Goal: Transaction & Acquisition: Book appointment/travel/reservation

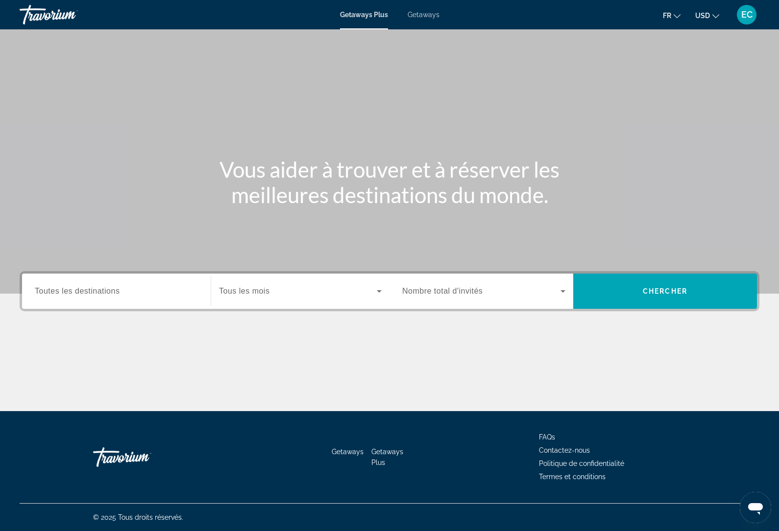
click at [257, 292] on span "Tous les mois" at bounding box center [244, 291] width 50 height 8
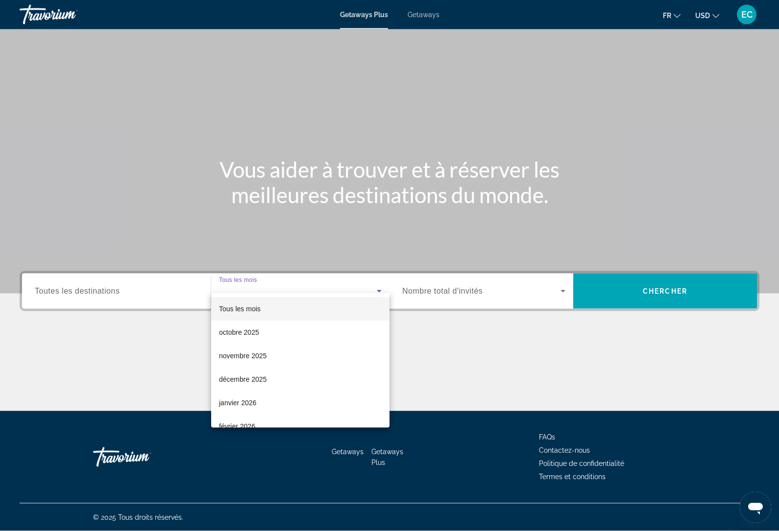
scroll to position [33, 0]
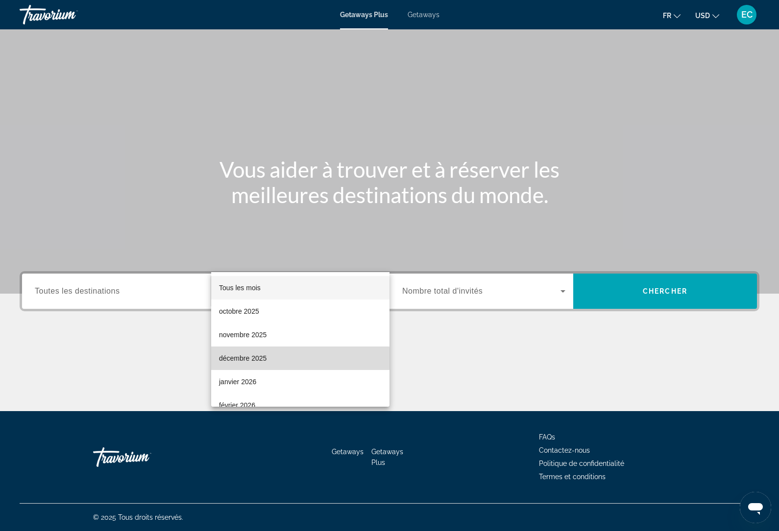
click at [264, 367] on mat-option "décembre 2025" at bounding box center [300, 359] width 178 height 24
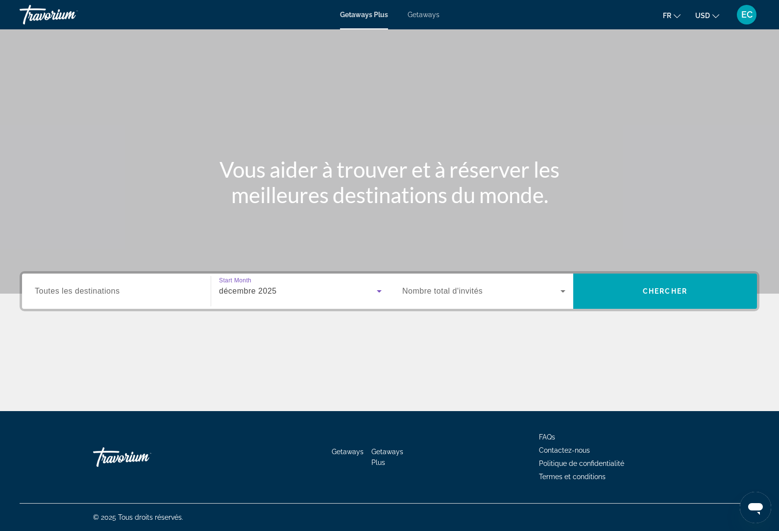
click at [489, 286] on span "Search widget" at bounding box center [481, 292] width 158 height 12
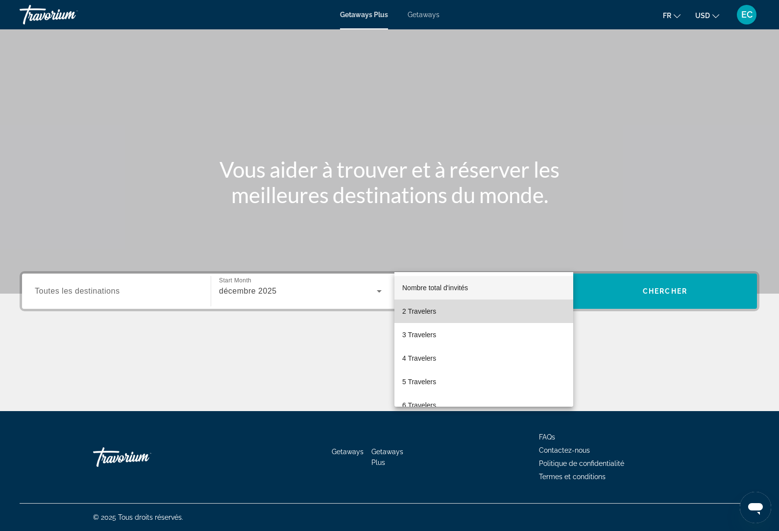
click at [436, 319] on mat-option "2 Travelers" at bounding box center [483, 312] width 179 height 24
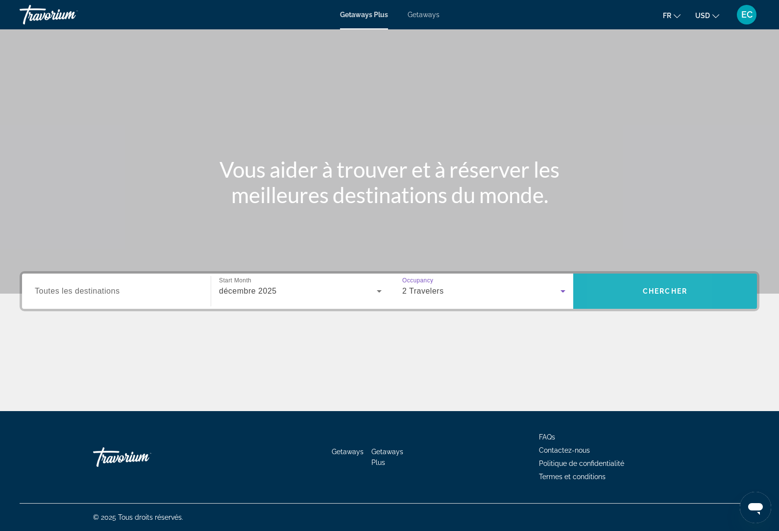
click at [611, 280] on span "Search" at bounding box center [665, 292] width 184 height 24
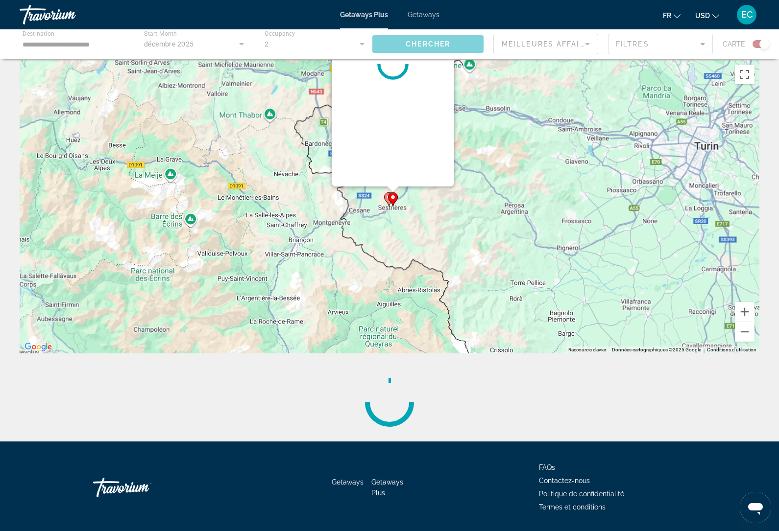
scroll to position [6, 0]
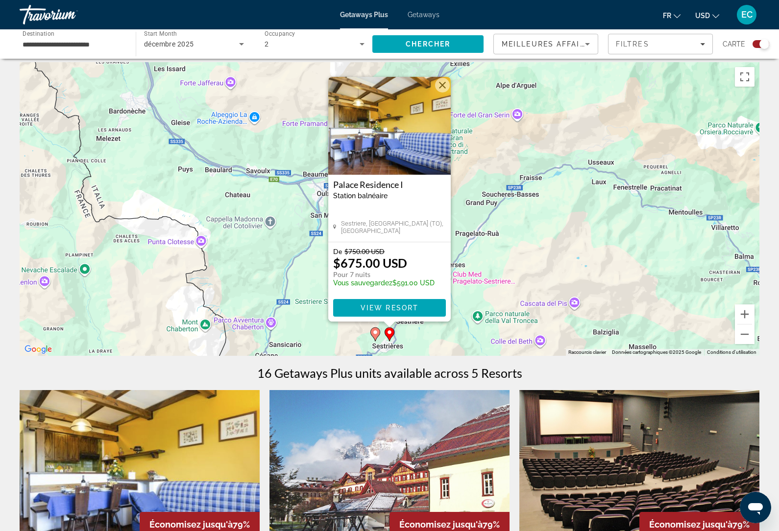
click at [436, 88] on button "Fermer" at bounding box center [442, 85] width 15 height 15
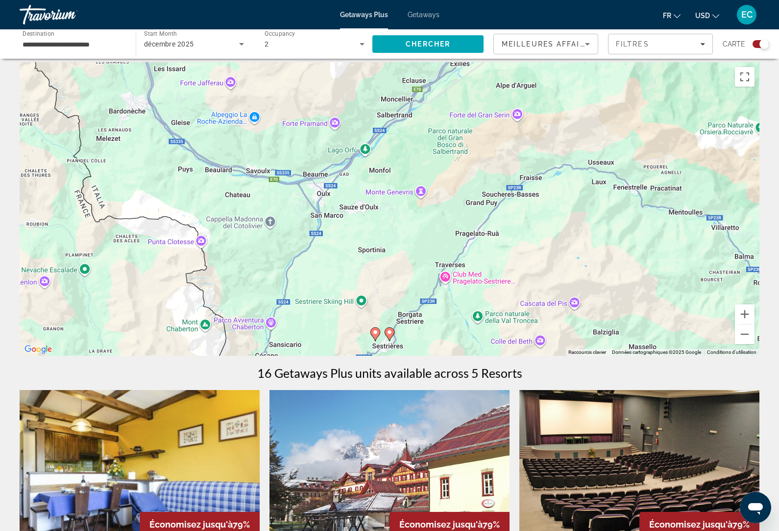
click at [364, 339] on div "Pour naviguer, appuyez sur les touches fléchées. Pour activer le glissement ave…" at bounding box center [389, 209] width 739 height 294
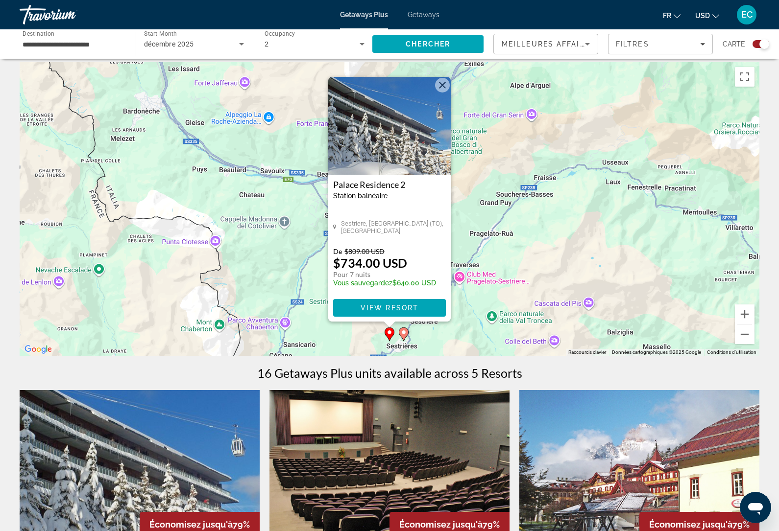
click at [440, 79] on button "Fermer" at bounding box center [442, 85] width 15 height 15
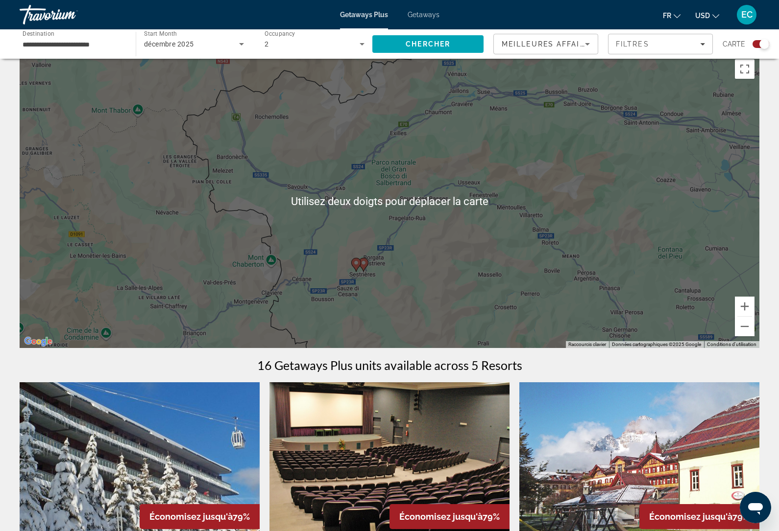
scroll to position [15, 0]
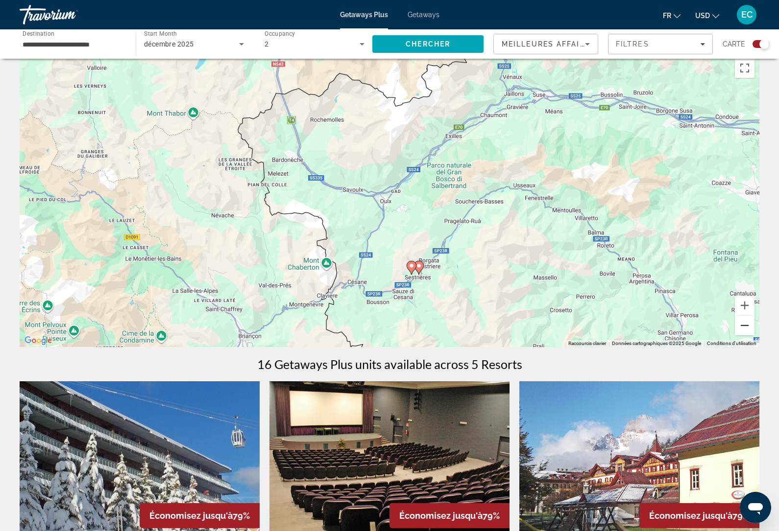
click at [745, 329] on button "Zoom arrière" at bounding box center [745, 326] width 20 height 20
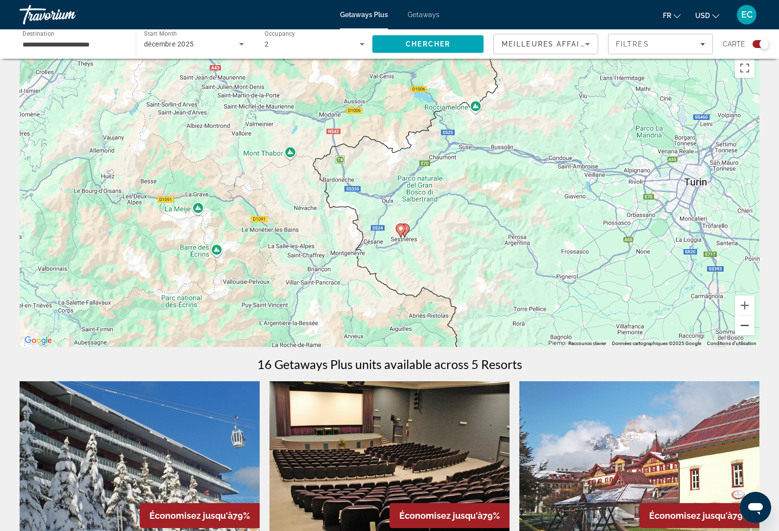
click at [745, 325] on button "Zoom arrière" at bounding box center [745, 326] width 20 height 20
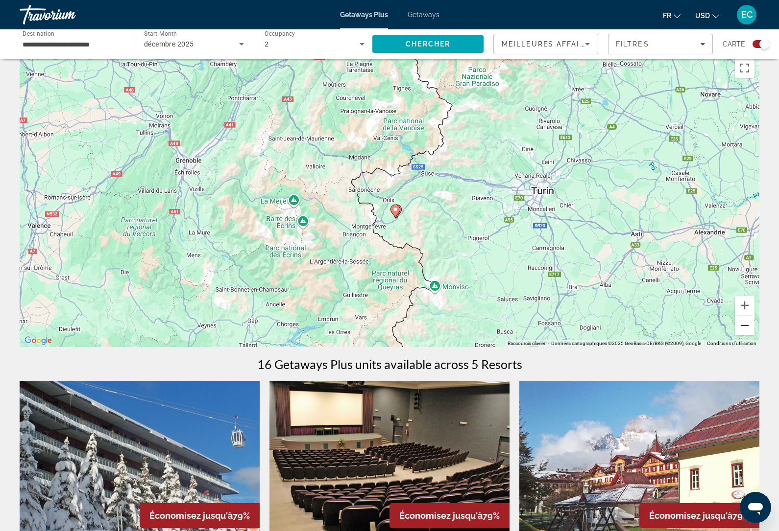
click at [744, 324] on button "Zoom arrière" at bounding box center [745, 326] width 20 height 20
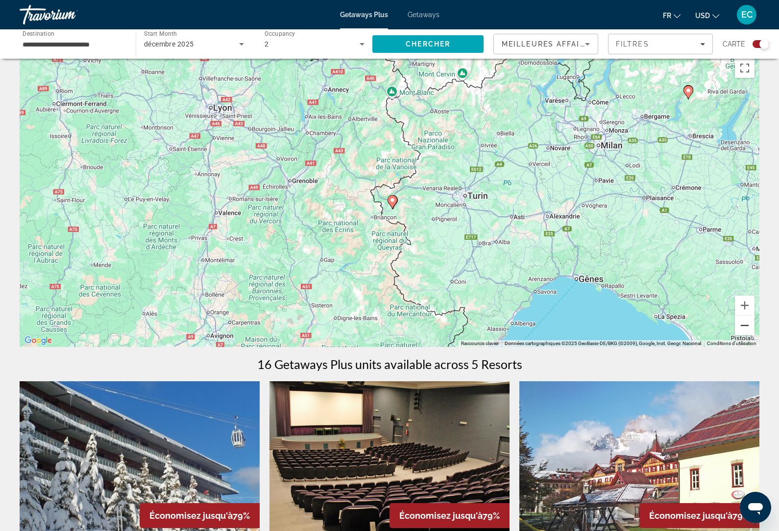
click at [743, 331] on button "Zoom arrière" at bounding box center [745, 326] width 20 height 20
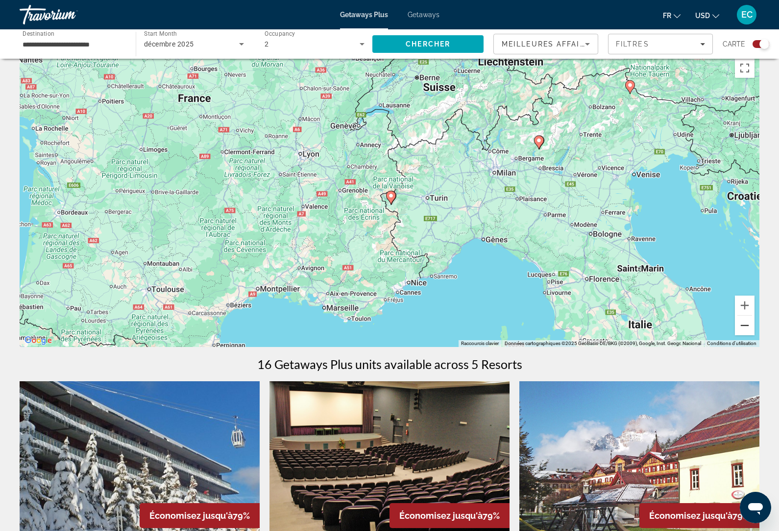
click at [747, 334] on button "Zoom arrière" at bounding box center [745, 326] width 20 height 20
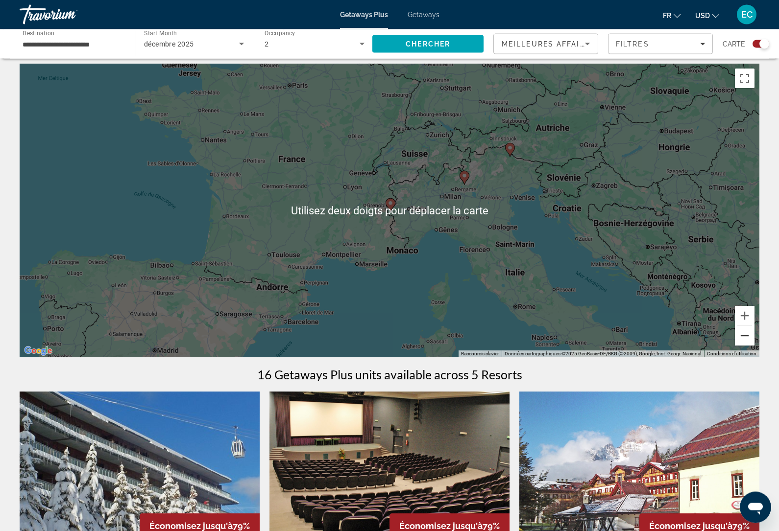
scroll to position [3, 0]
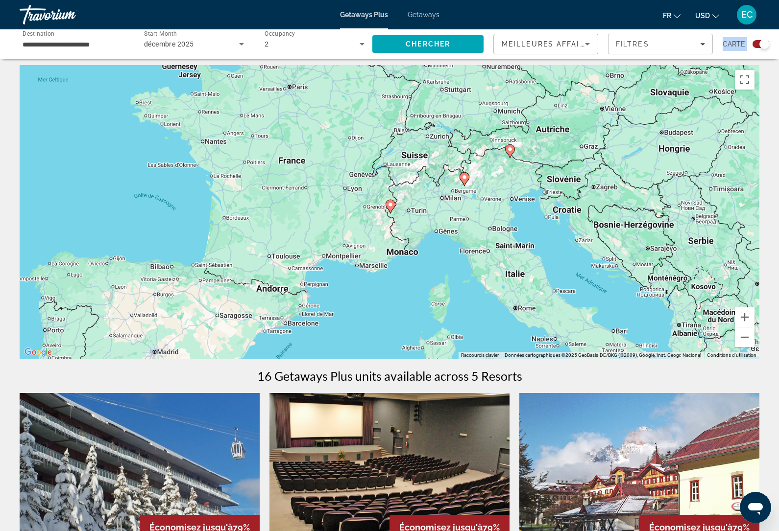
click at [619, 216] on div "Pour naviguer, appuyez sur les touches fléchées. Pour activer le glissement ave…" at bounding box center [389, 212] width 739 height 294
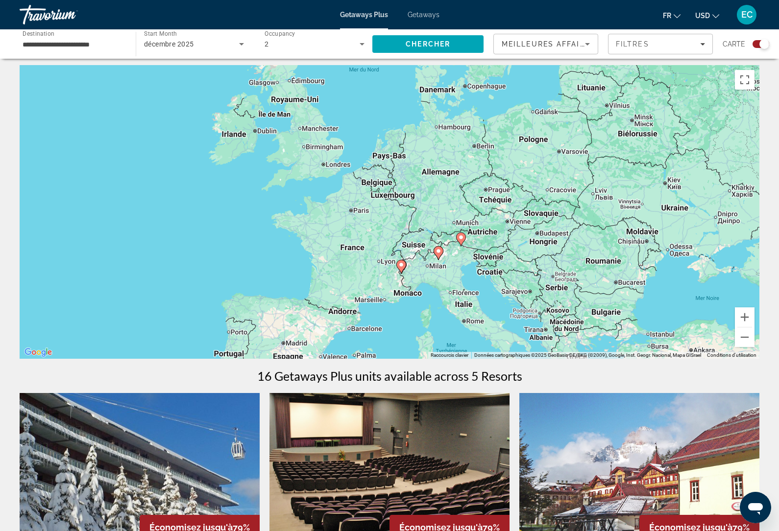
click at [586, 48] on icon "Sort by" at bounding box center [587, 44] width 12 height 12
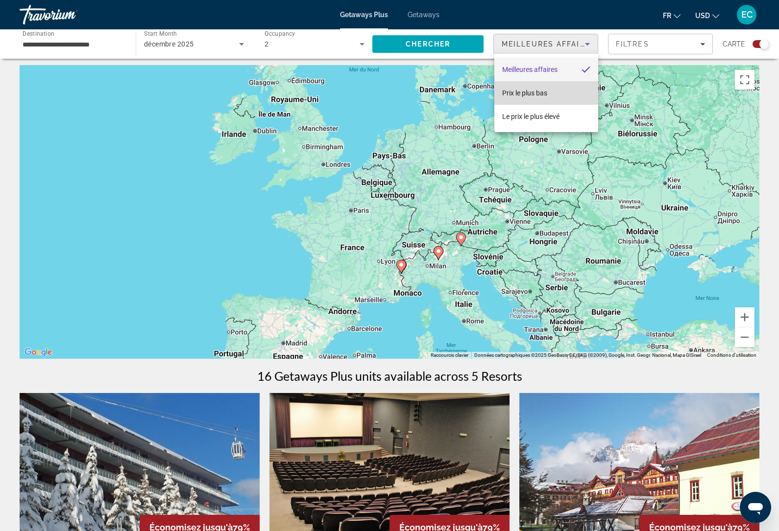
click at [575, 93] on mat-option "Prix ​​le plus bas" at bounding box center [546, 93] width 104 height 24
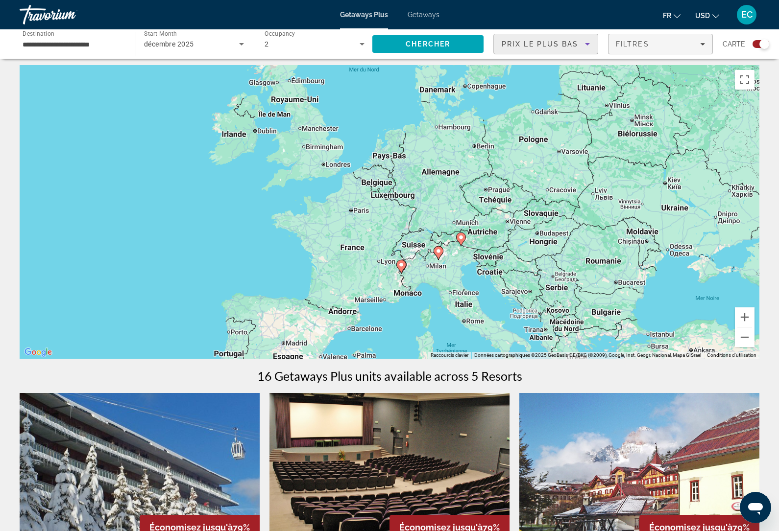
click at [685, 47] on div "Filtres" at bounding box center [660, 44] width 89 height 8
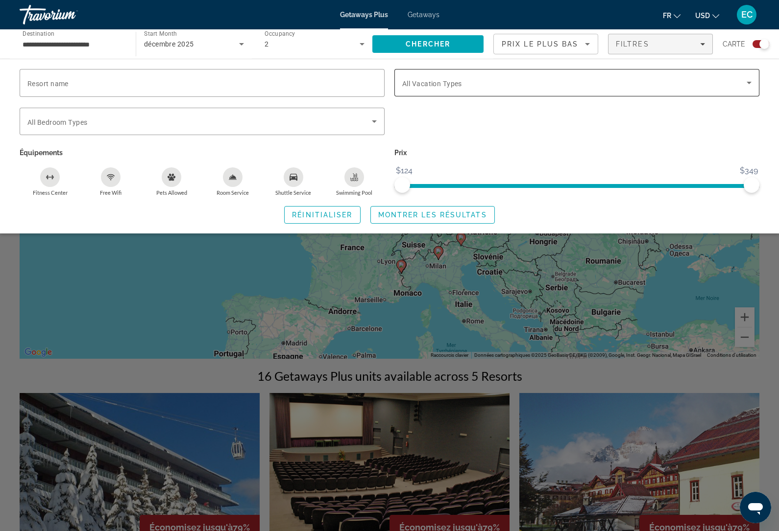
click at [554, 82] on span "Search widget" at bounding box center [574, 83] width 344 height 12
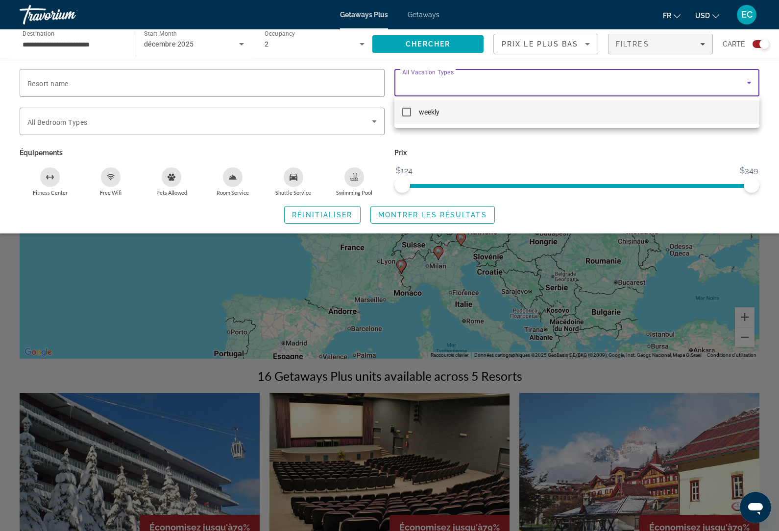
click at [608, 85] on div at bounding box center [389, 265] width 779 height 531
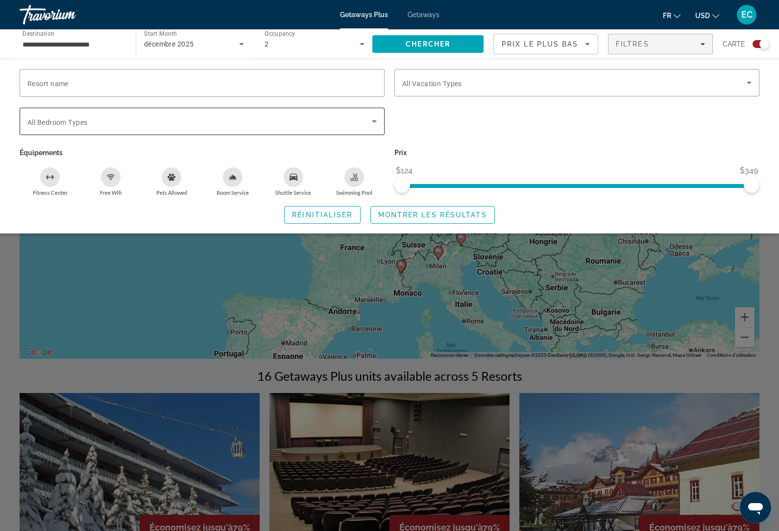
click at [350, 125] on span "Search widget" at bounding box center [199, 122] width 344 height 12
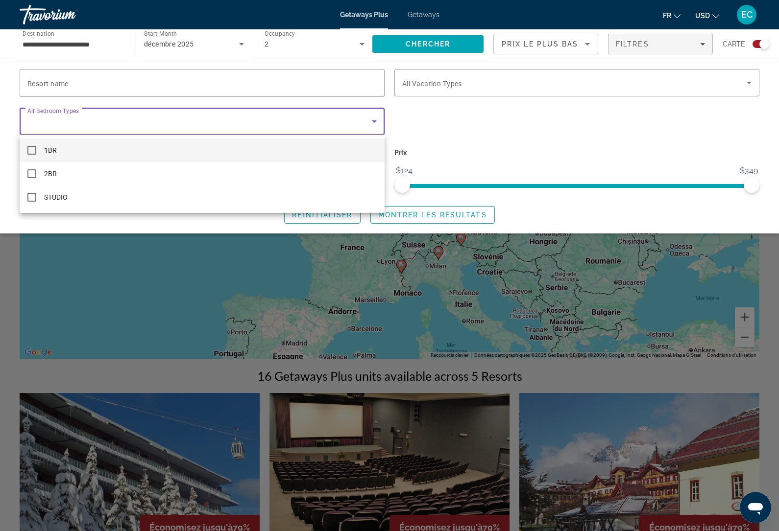
click at [370, 120] on div at bounding box center [389, 265] width 779 height 531
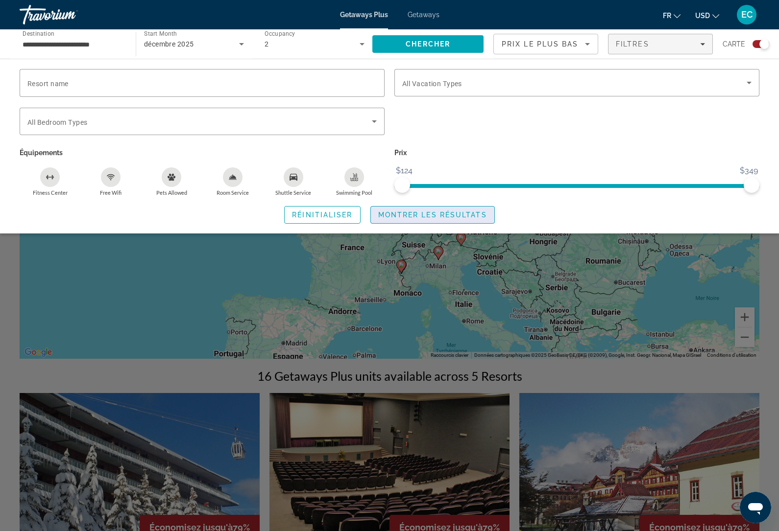
click at [454, 213] on span "Montrer les résultats" at bounding box center [432, 215] width 109 height 8
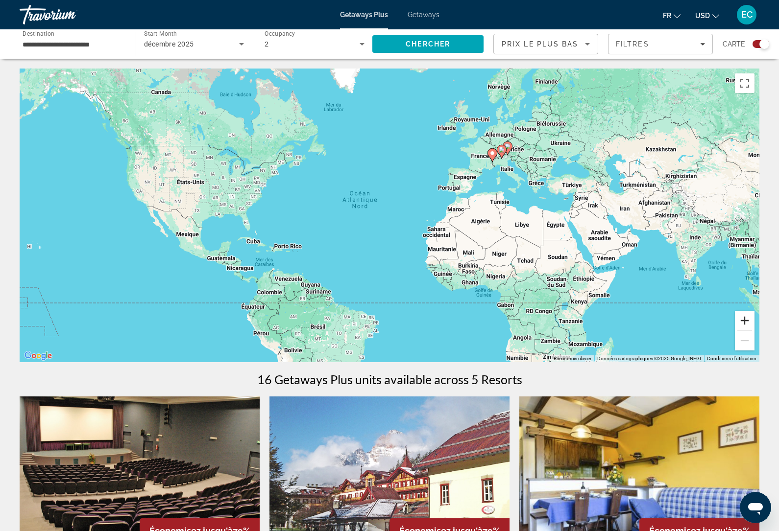
click at [744, 324] on button "Zoom avant" at bounding box center [745, 321] width 20 height 20
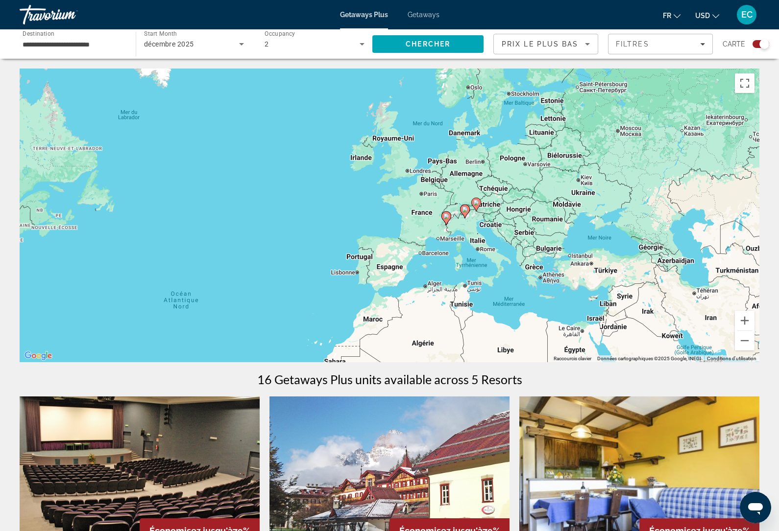
click at [102, 39] on input "**********" at bounding box center [73, 45] width 100 height 12
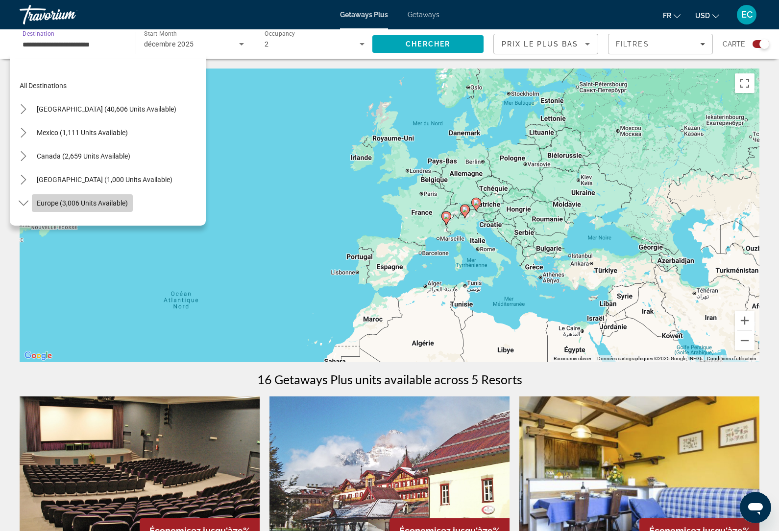
click at [114, 205] on span "Europe (3,006 units available)" at bounding box center [82, 203] width 91 height 8
type input "**********"
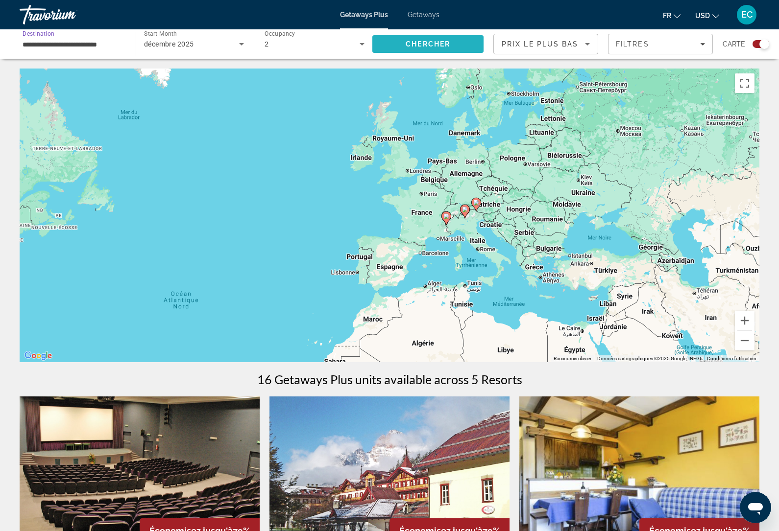
click at [458, 48] on span "Search" at bounding box center [427, 44] width 111 height 24
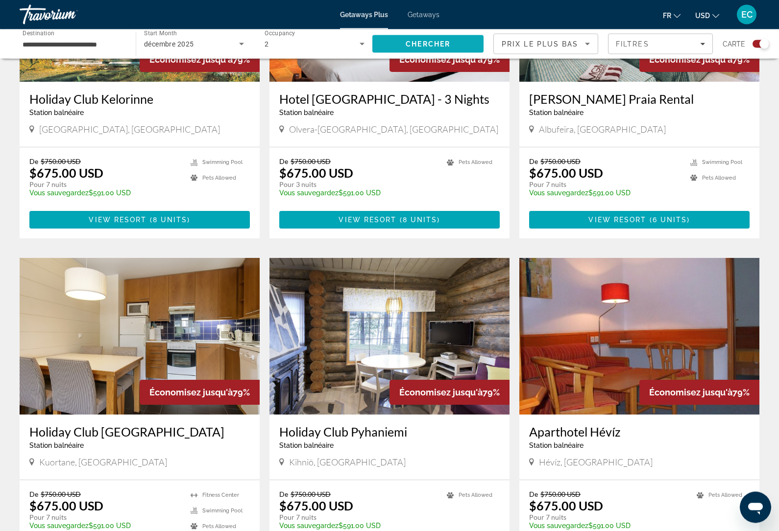
scroll to position [1324, 0]
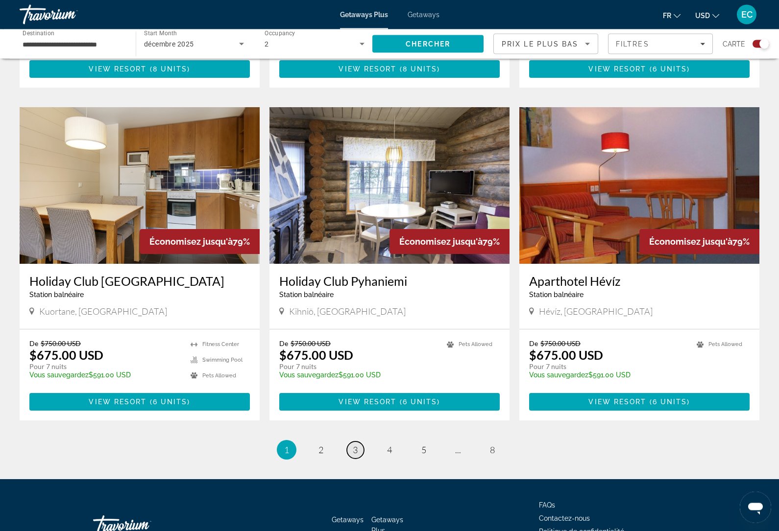
click at [361, 442] on link "page 3" at bounding box center [355, 450] width 17 height 17
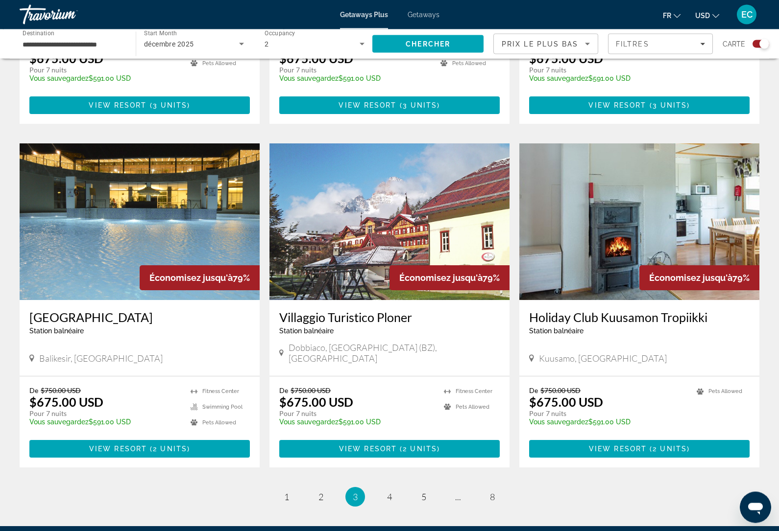
scroll to position [1324, 0]
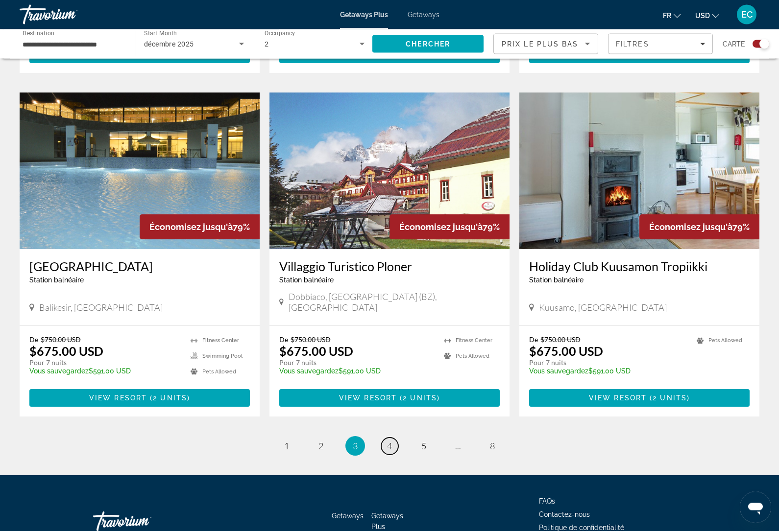
click at [394, 438] on link "page 4" at bounding box center [389, 446] width 17 height 17
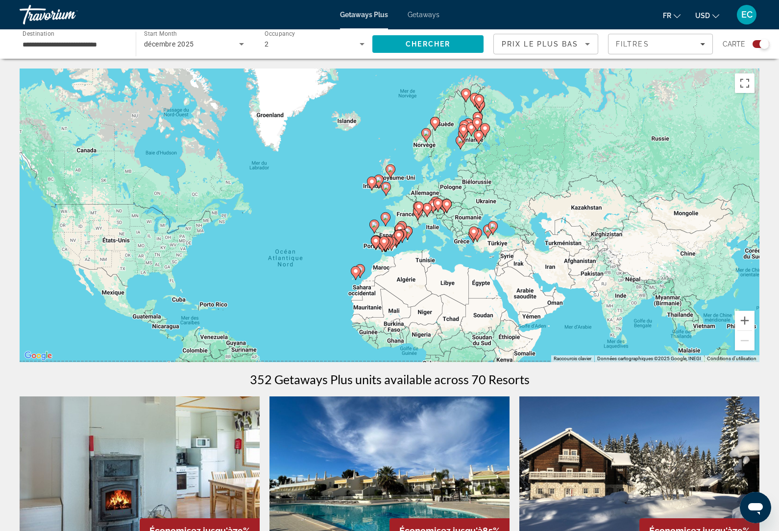
click at [583, 43] on icon "Sort by" at bounding box center [587, 44] width 12 height 12
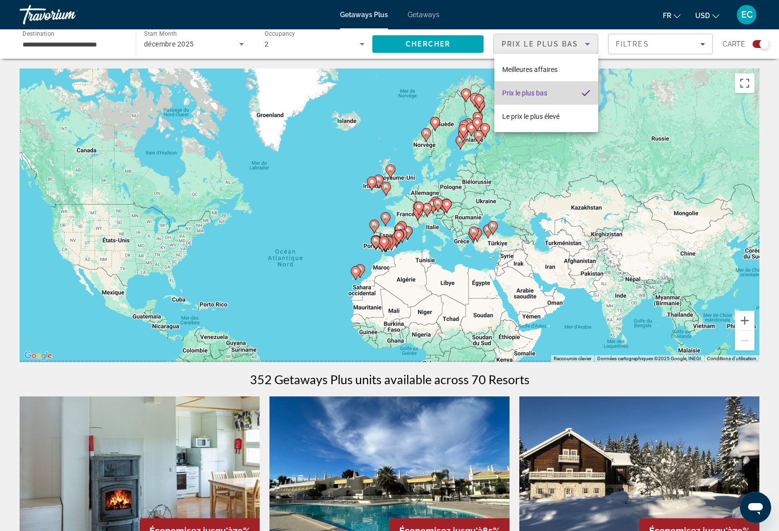
click at [563, 94] on mat-option "Prix ​​le plus bas" at bounding box center [546, 93] width 104 height 24
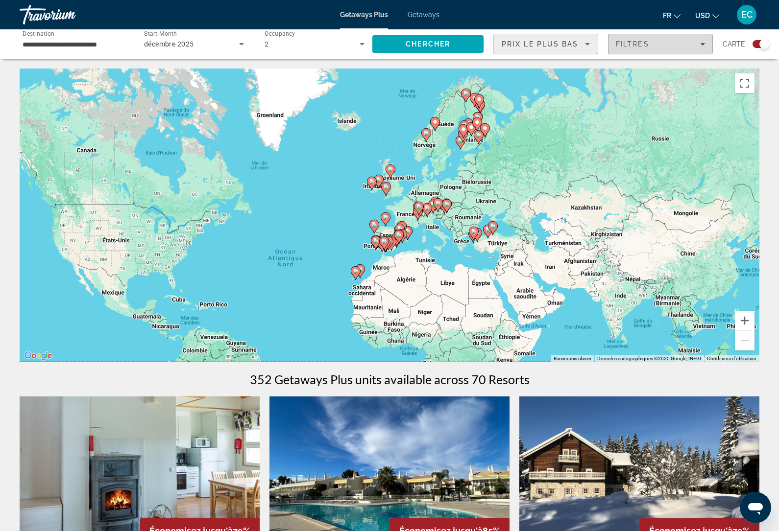
click at [685, 42] on div "Filtres" at bounding box center [660, 44] width 89 height 8
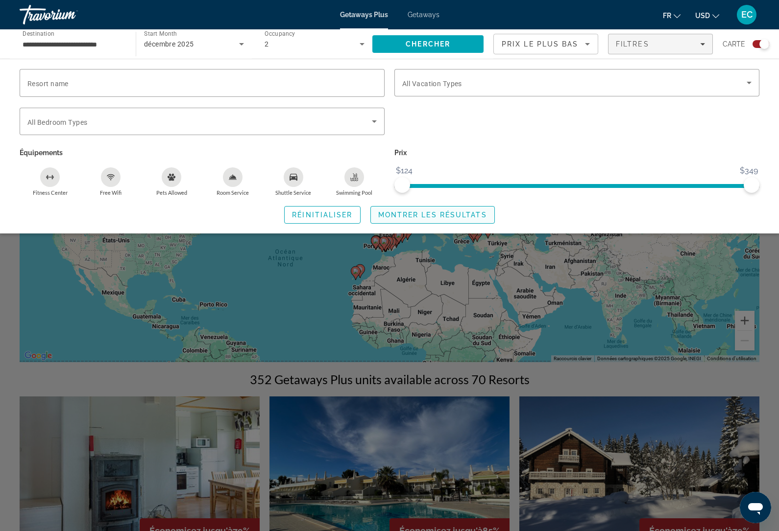
click at [476, 213] on span "Montrer les résultats" at bounding box center [432, 215] width 109 height 8
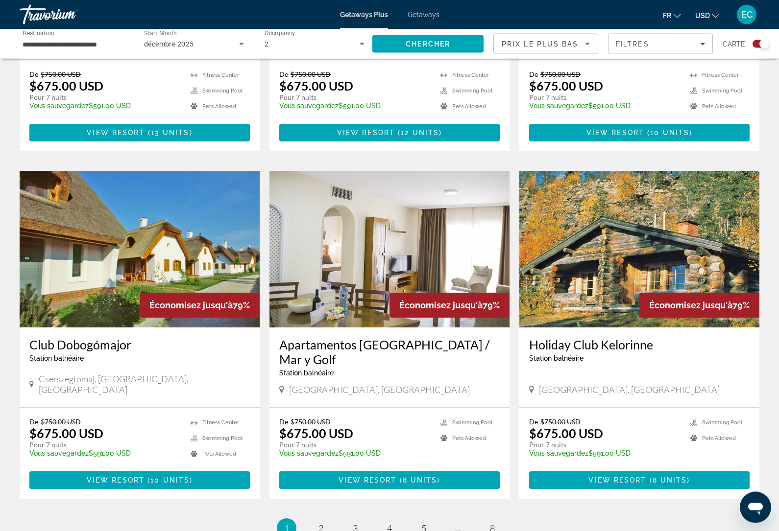
scroll to position [1279, 0]
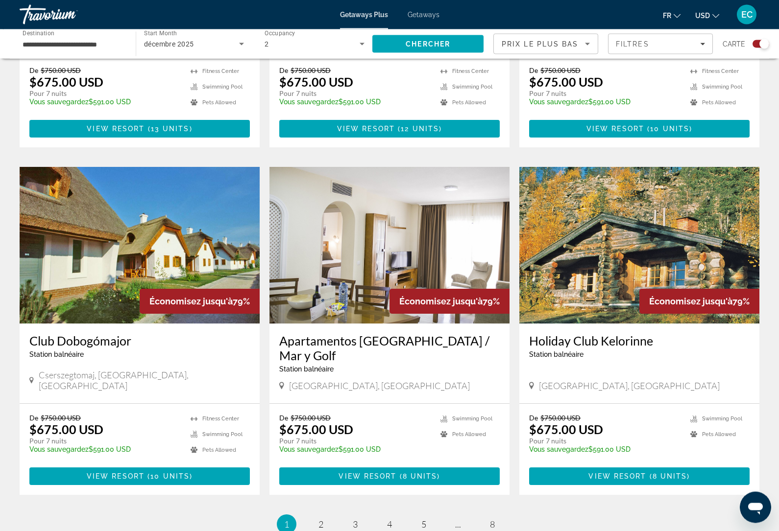
click at [595, 334] on h3 "Holiday Club Kelorinne" at bounding box center [639, 341] width 220 height 15
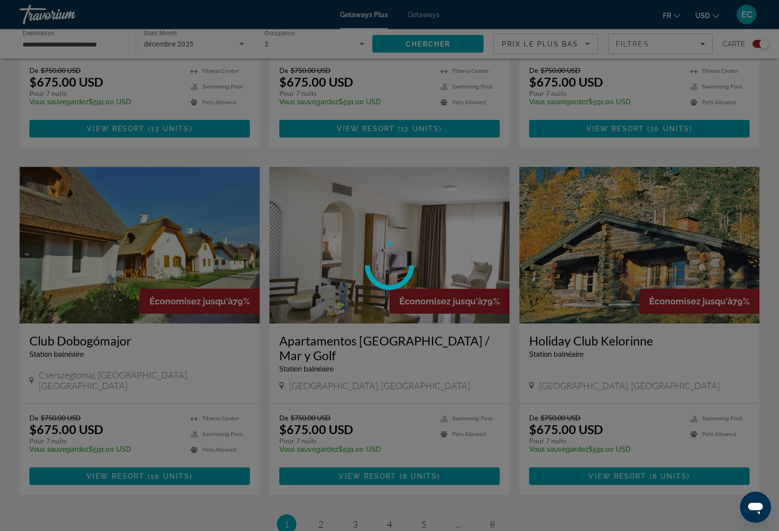
scroll to position [1280, 0]
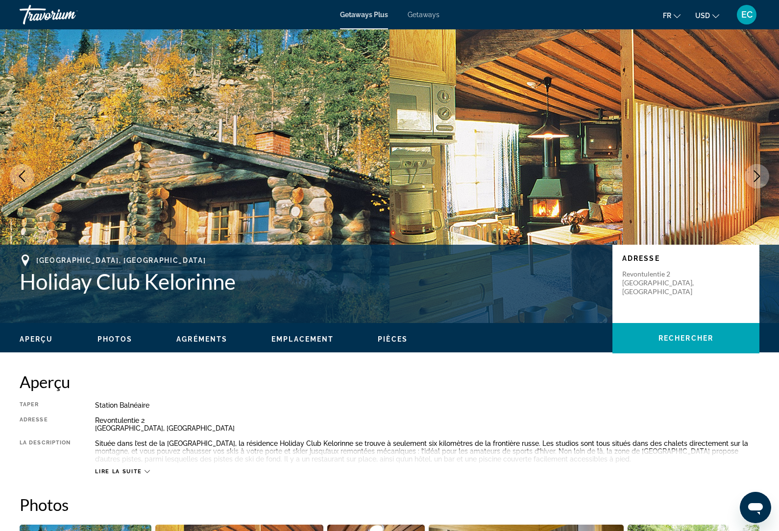
click at [754, 177] on icon "Next image" at bounding box center [757, 176] width 12 height 12
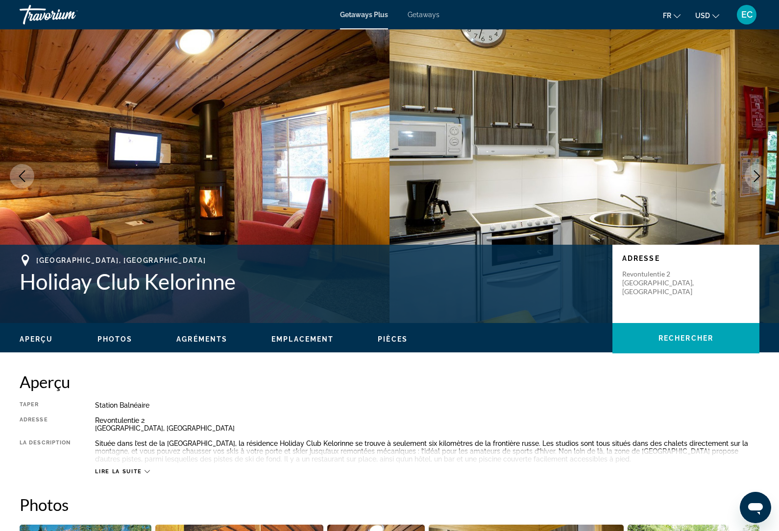
click at [747, 181] on button "Next image" at bounding box center [756, 176] width 24 height 24
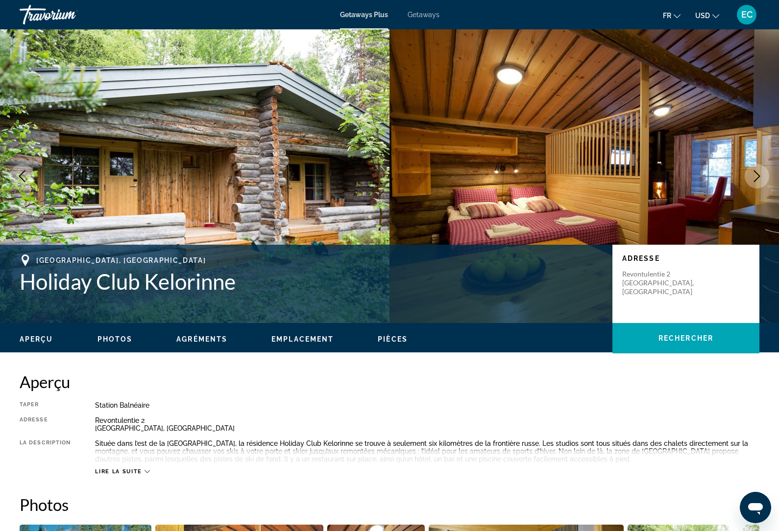
click at [746, 178] on button "Next image" at bounding box center [756, 176] width 24 height 24
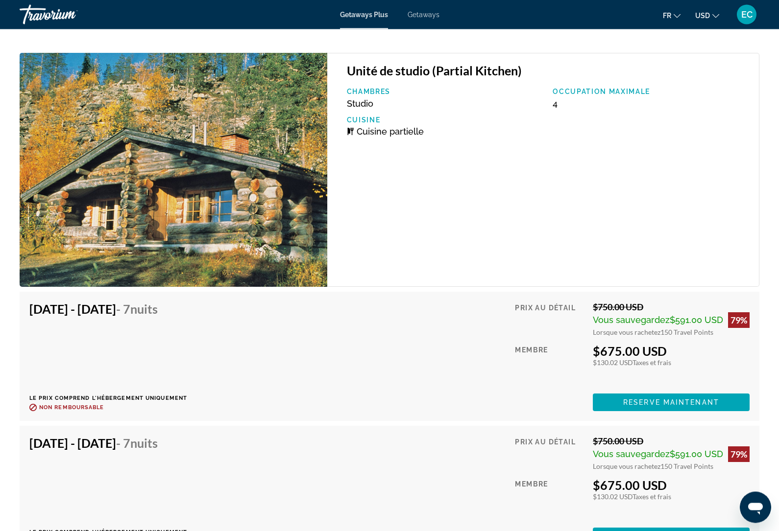
scroll to position [2259, 0]
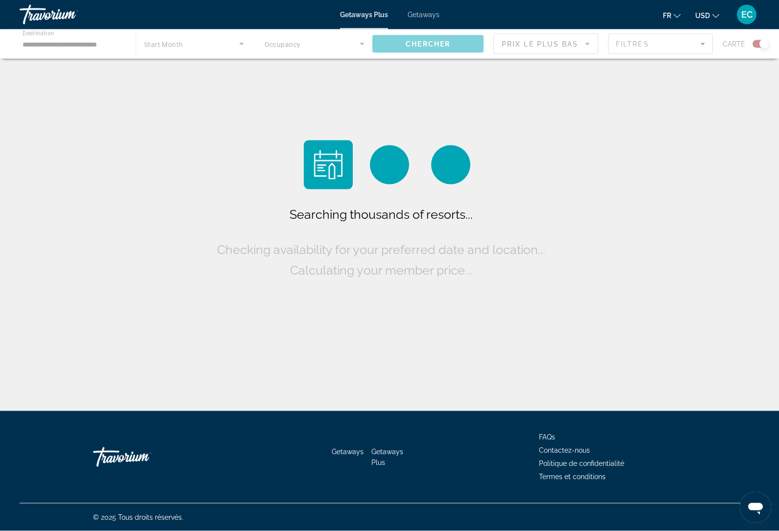
scroll to position [33, 0]
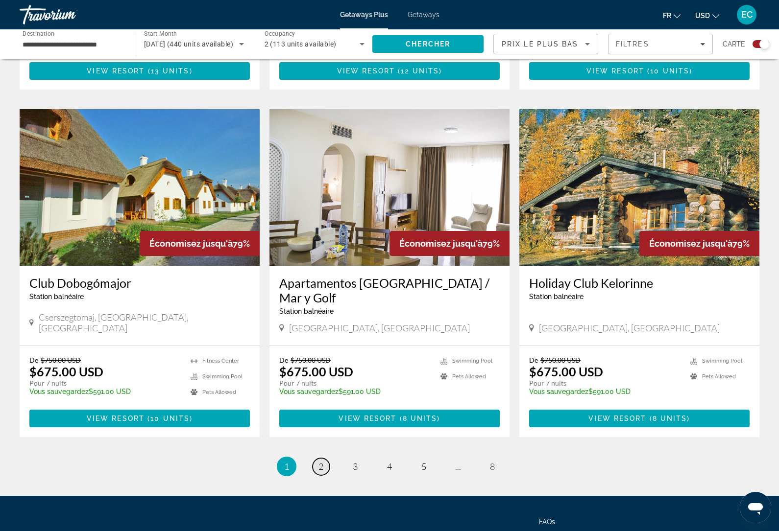
click at [316, 458] on link "page 2" at bounding box center [320, 466] width 17 height 17
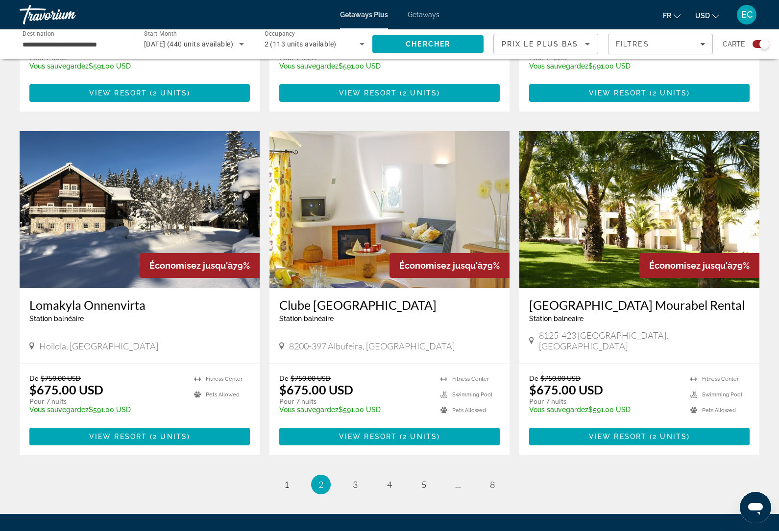
scroll to position [1324, 0]
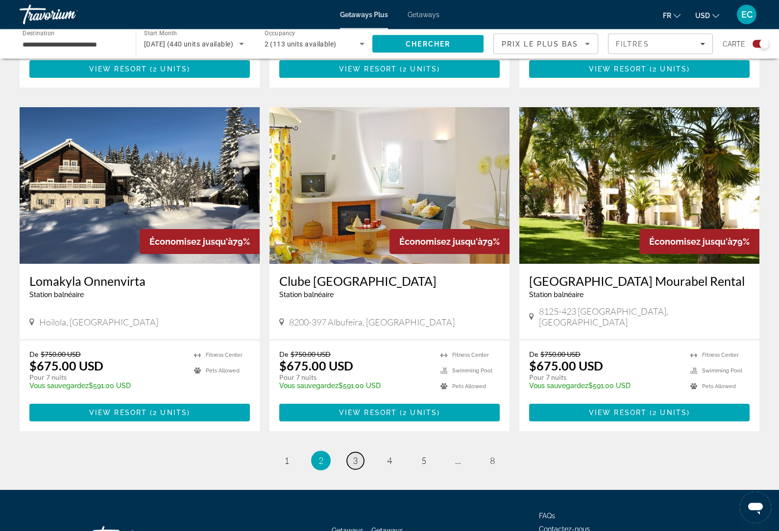
click at [358, 453] on link "page 3" at bounding box center [355, 461] width 17 height 17
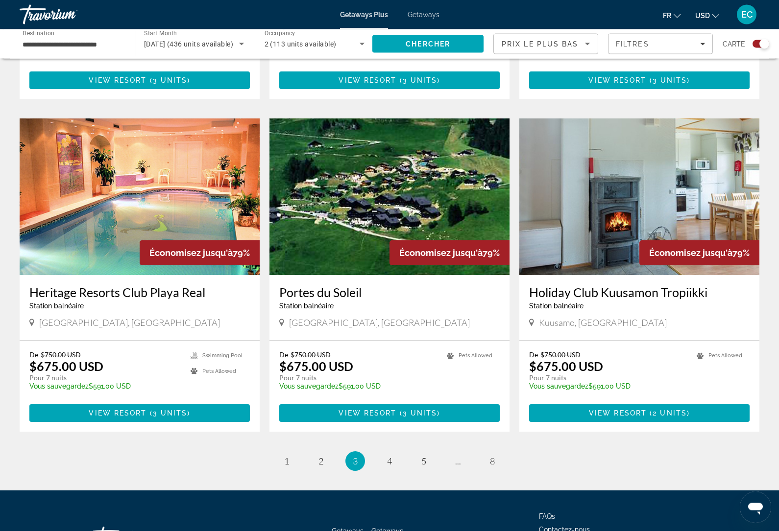
scroll to position [1324, 0]
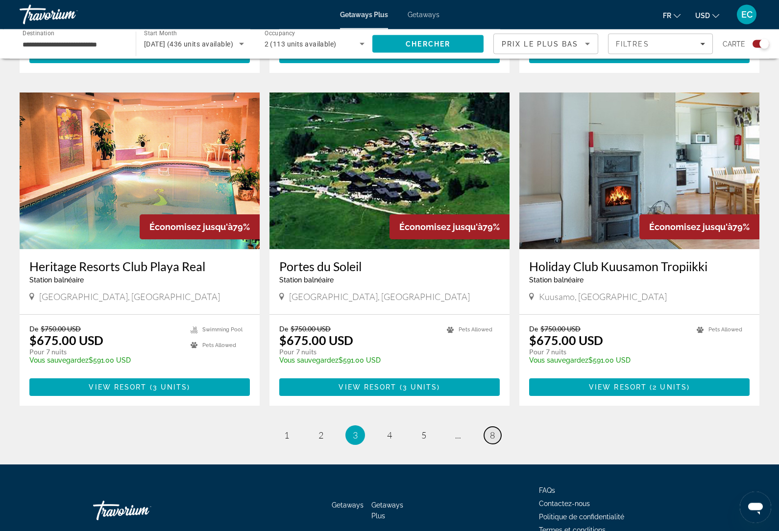
click at [492, 428] on link "page 8" at bounding box center [492, 436] width 17 height 17
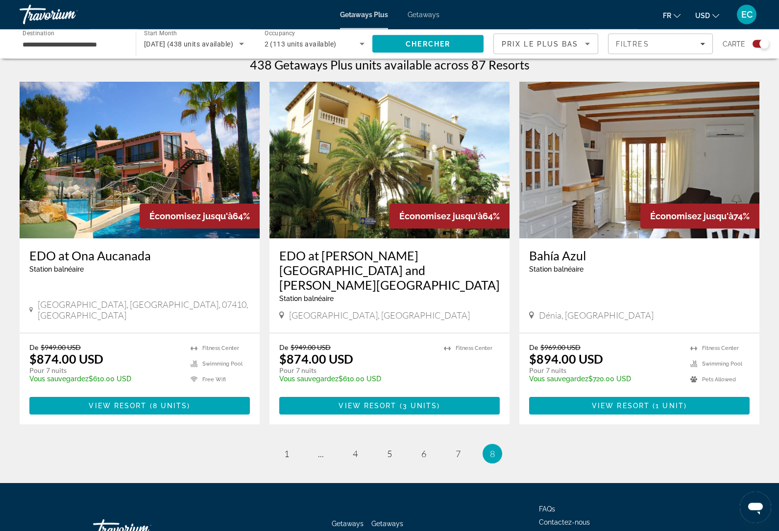
scroll to position [314, 0]
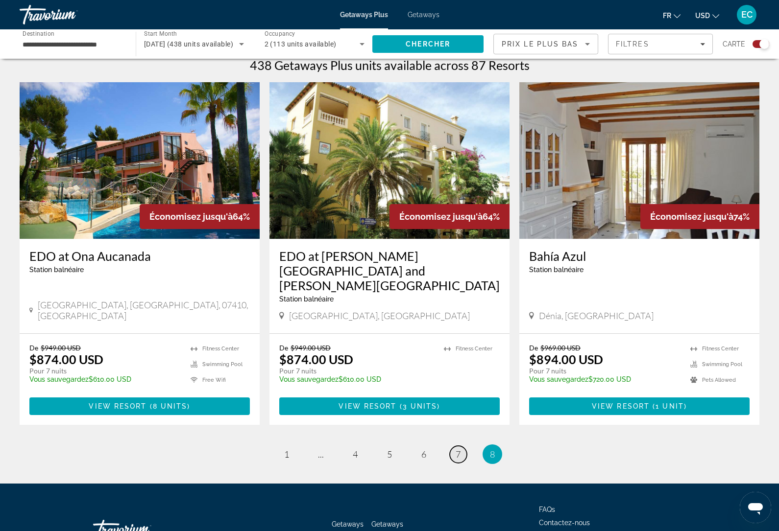
click at [459, 449] on span "7" at bounding box center [457, 454] width 5 height 11
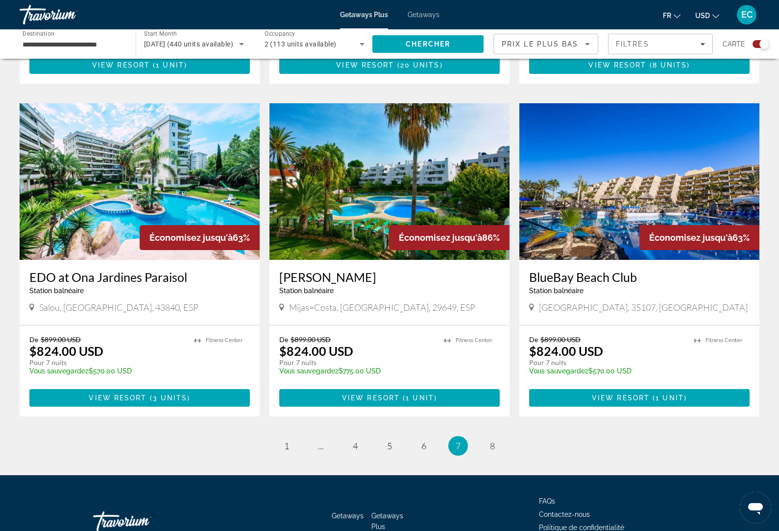
scroll to position [1324, 0]
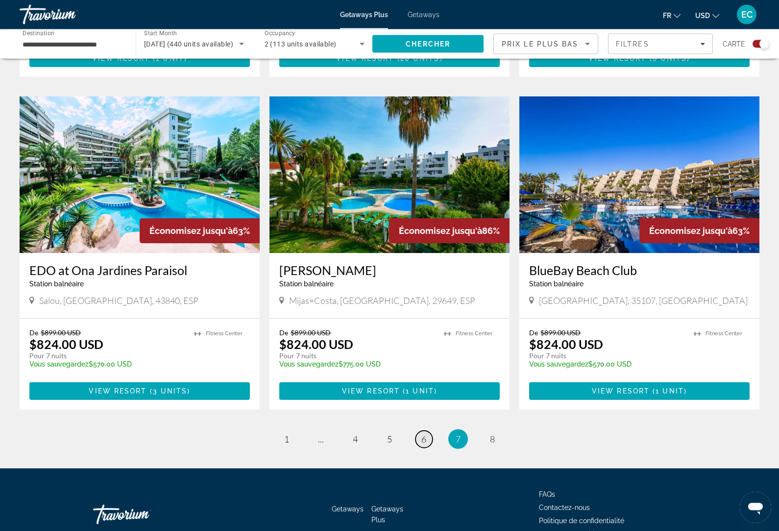
click at [423, 431] on link "page 6" at bounding box center [423, 439] width 17 height 17
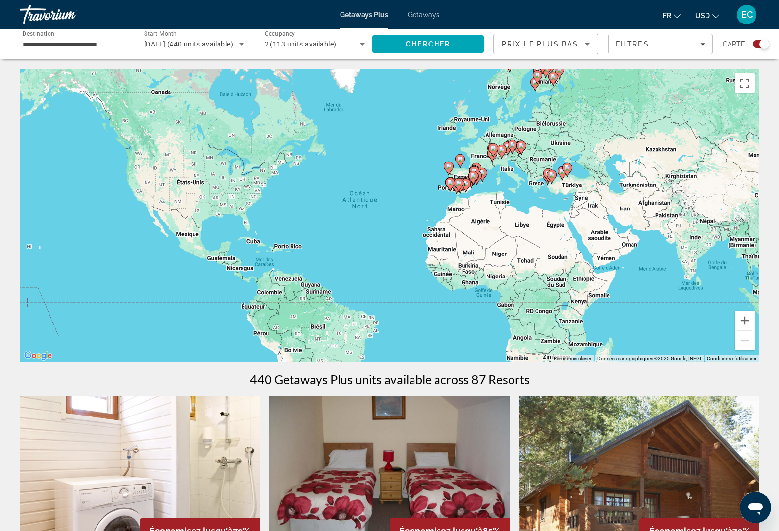
click at [439, 10] on div "Getaways Plus Getaways fr English Español Français Italiano Português русский U…" at bounding box center [389, 14] width 779 height 25
click at [430, 18] on span "Getaways" at bounding box center [423, 15] width 32 height 8
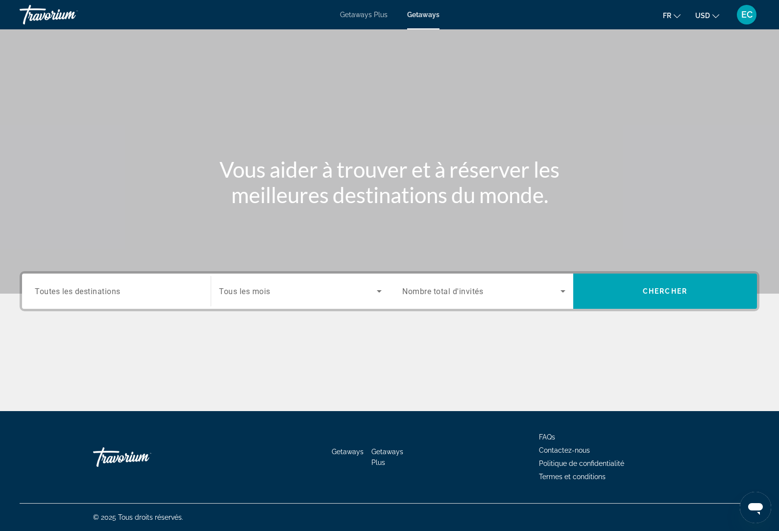
click at [522, 286] on span "Search widget" at bounding box center [481, 292] width 158 height 12
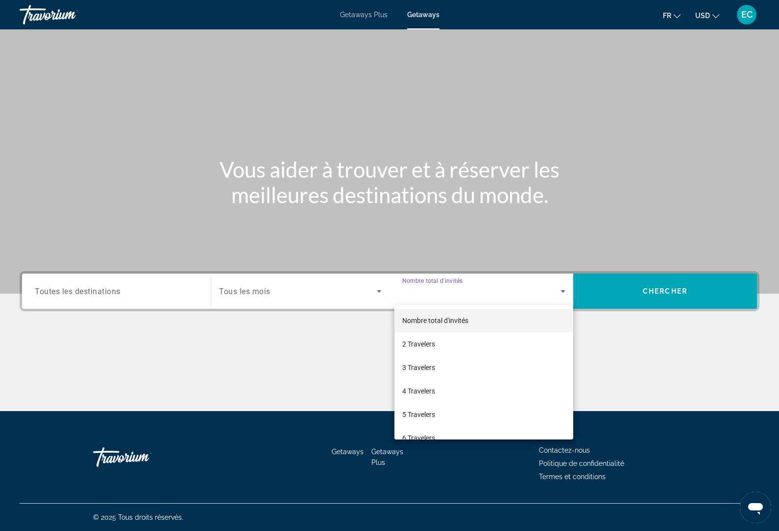
scroll to position [33, 0]
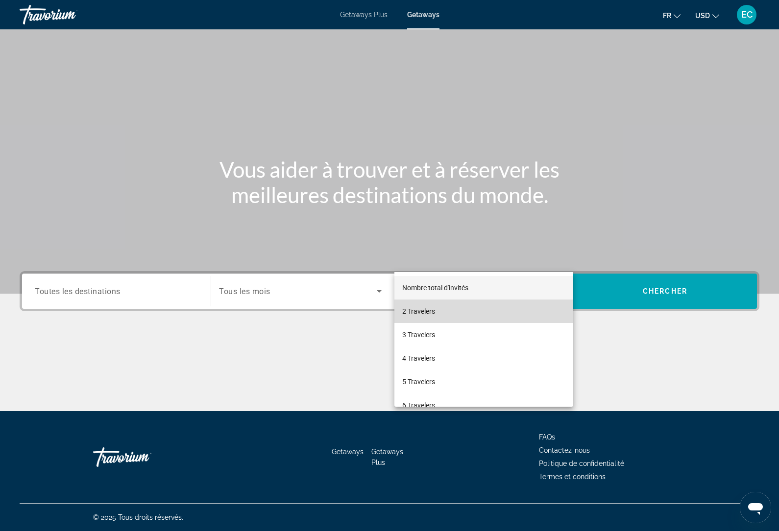
click at [493, 316] on mat-option "2 Travelers" at bounding box center [483, 312] width 179 height 24
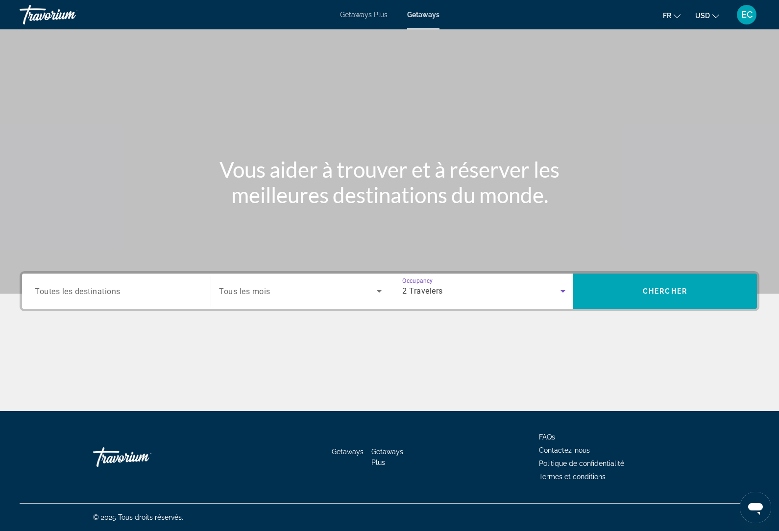
click at [349, 286] on span "Search widget" at bounding box center [298, 292] width 158 height 12
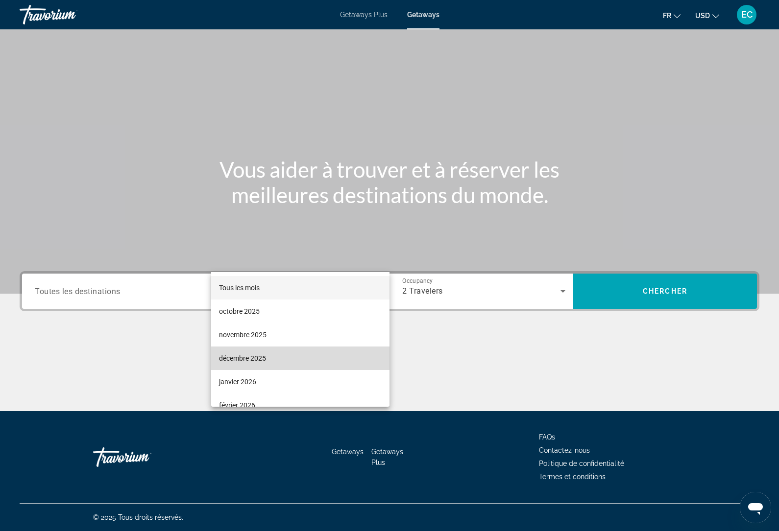
click at [323, 360] on mat-option "décembre 2025" at bounding box center [300, 359] width 178 height 24
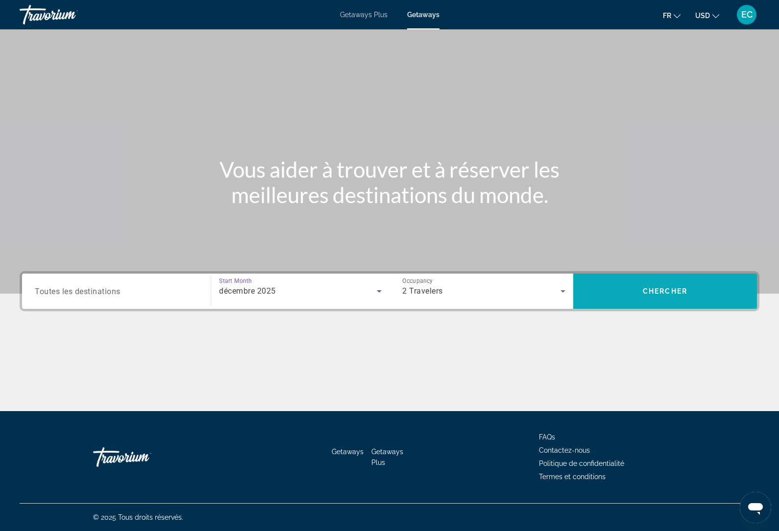
click at [700, 280] on span "Search" at bounding box center [665, 292] width 184 height 24
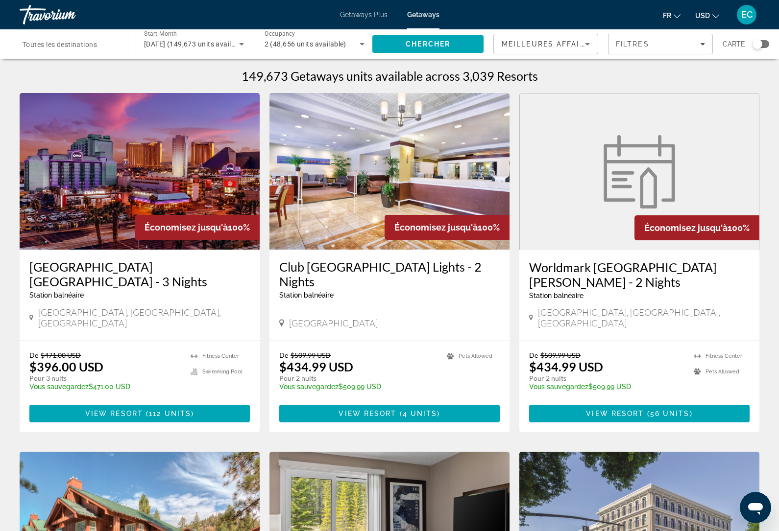
scroll to position [33, 0]
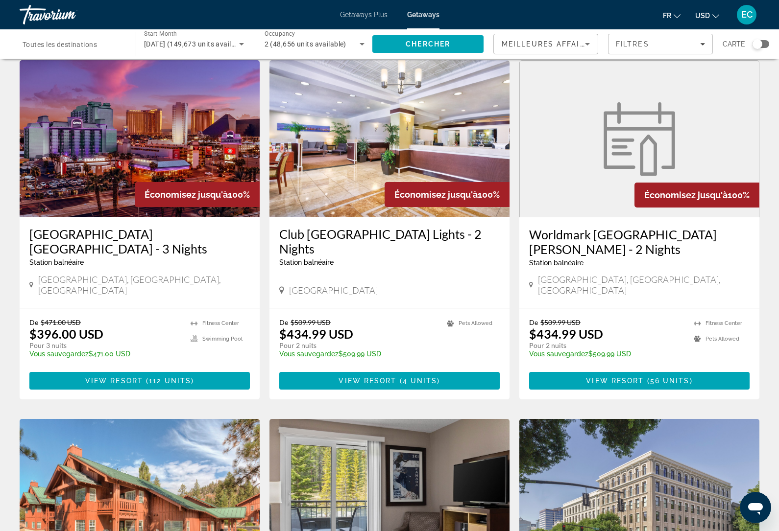
click at [87, 43] on span "Toutes les destinations" at bounding box center [60, 45] width 74 height 8
click at [87, 43] on input "Destination Toutes les destinations" at bounding box center [73, 45] width 100 height 12
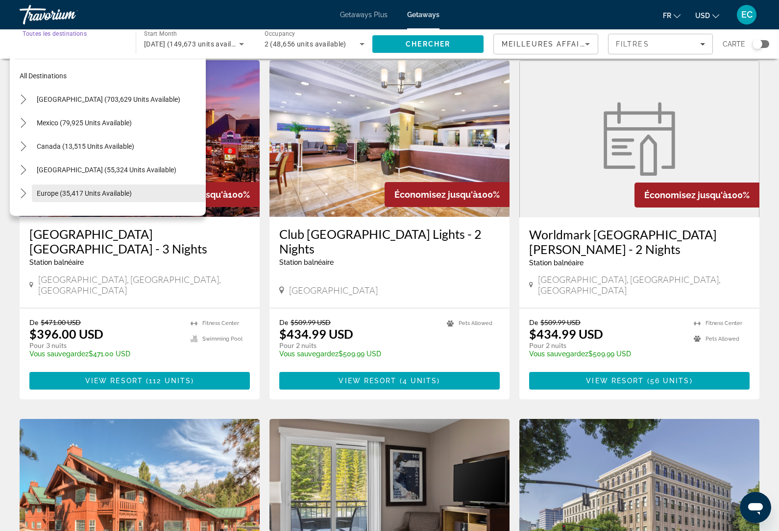
click at [128, 193] on span "Europe (35,417 units available)" at bounding box center [84, 194] width 95 height 8
type input "**********"
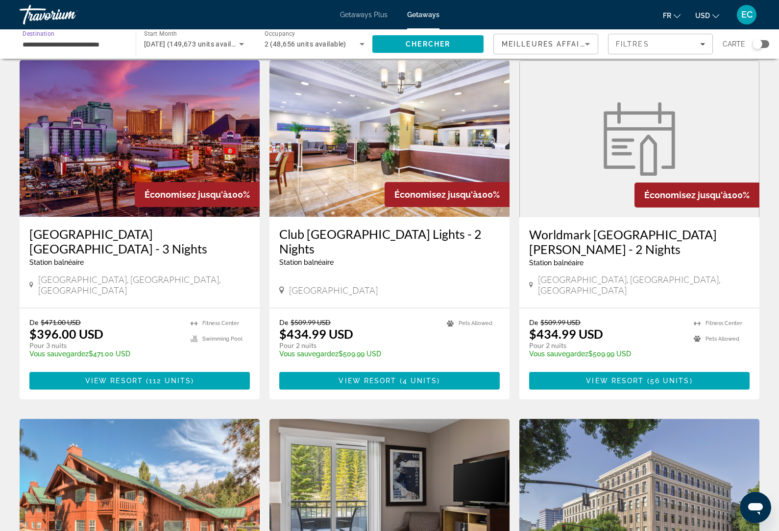
click at [568, 48] on div "Meilleures affaires" at bounding box center [542, 44] width 83 height 12
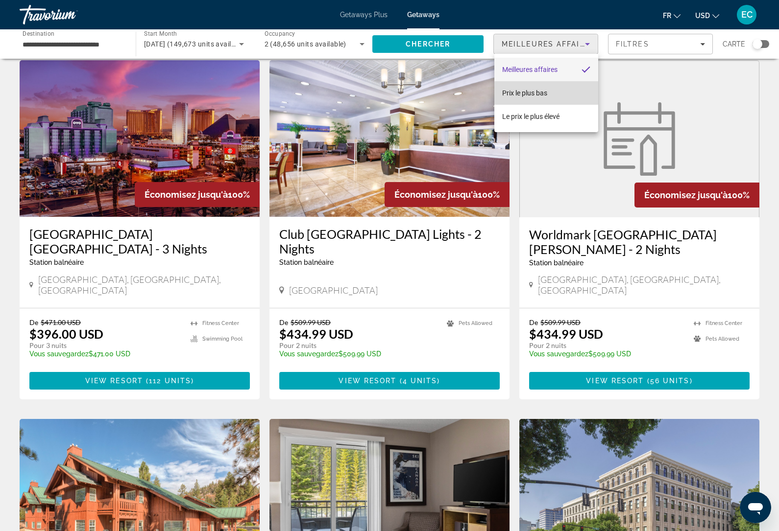
click at [556, 100] on mat-option "Prix ​​le plus bas" at bounding box center [546, 93] width 104 height 24
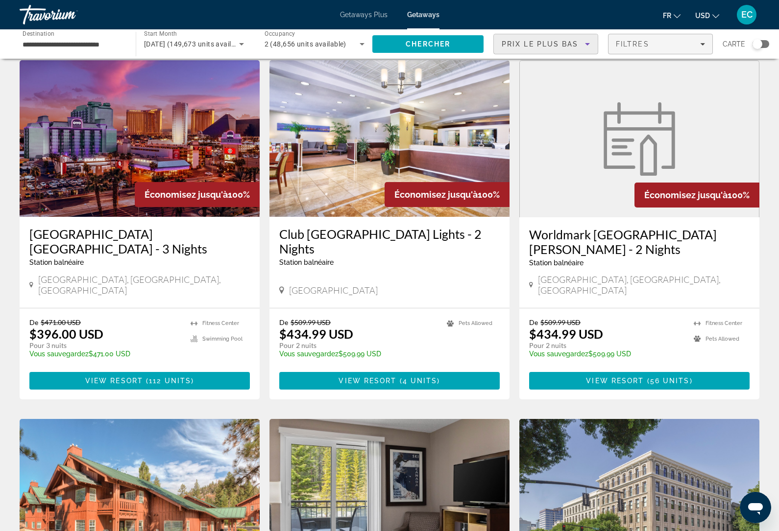
click at [694, 45] on div "Filtres" at bounding box center [660, 44] width 89 height 8
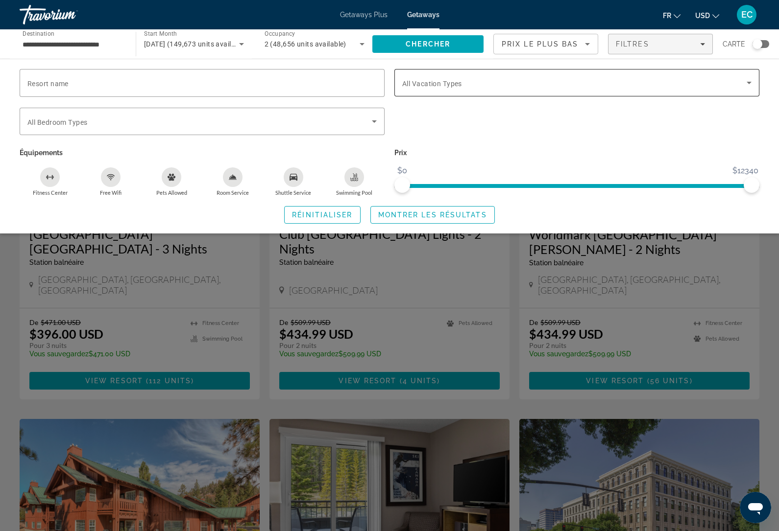
click at [676, 79] on span "Search widget" at bounding box center [574, 83] width 344 height 12
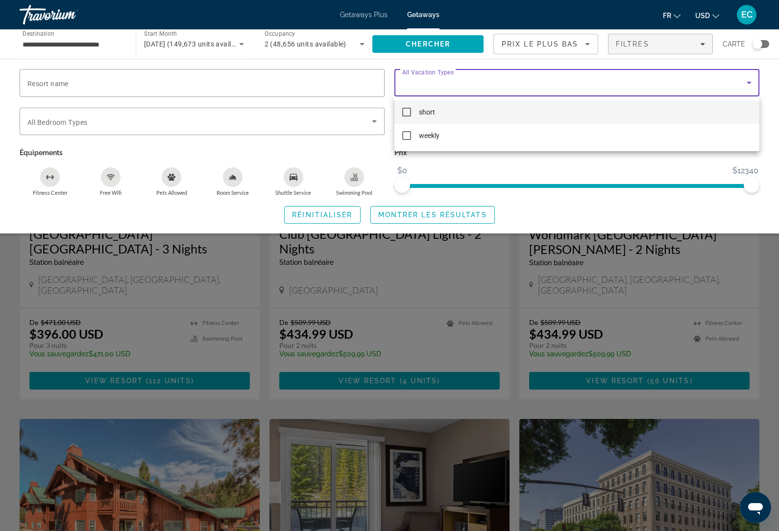
click at [685, 76] on div at bounding box center [389, 265] width 779 height 531
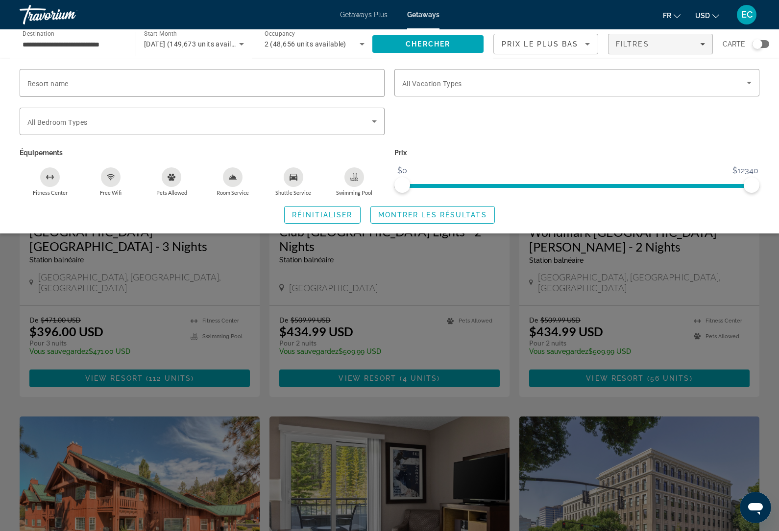
scroll to position [35, 0]
click at [171, 179] on icon "Pets Allowed" at bounding box center [171, 177] width 8 height 7
click at [605, 189] on span "ngx-slider" at bounding box center [576, 184] width 349 height 16
click at [566, 183] on span "ngx-slider" at bounding box center [484, 184] width 164 height 16
click at [514, 185] on span "ngx-slider" at bounding box center [458, 186] width 112 height 4
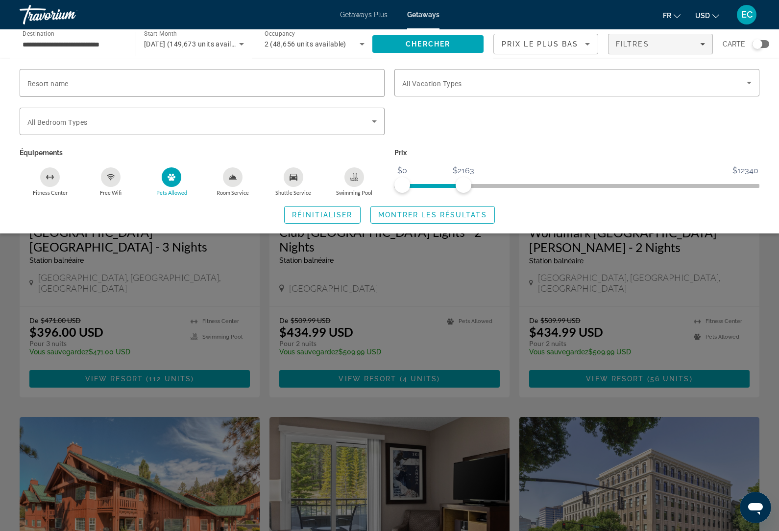
click at [463, 183] on span "ngx-slider" at bounding box center [432, 184] width 61 height 16
click at [478, 214] on span "Montrer les résultats" at bounding box center [432, 215] width 109 height 8
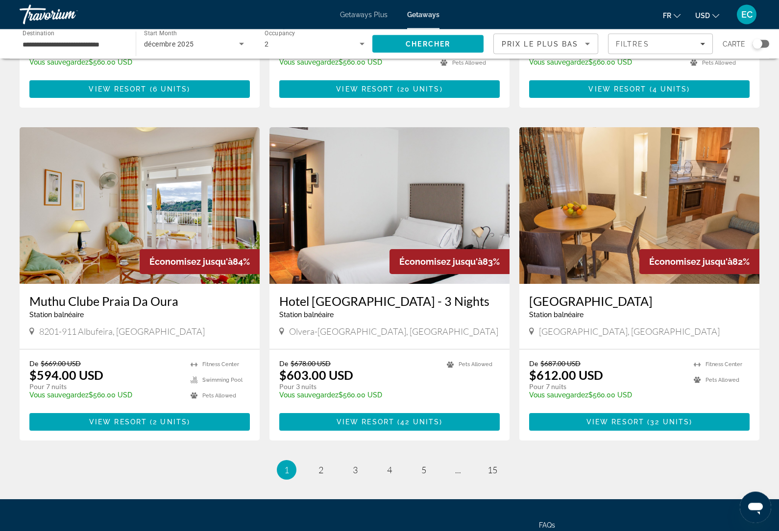
scroll to position [1008, 0]
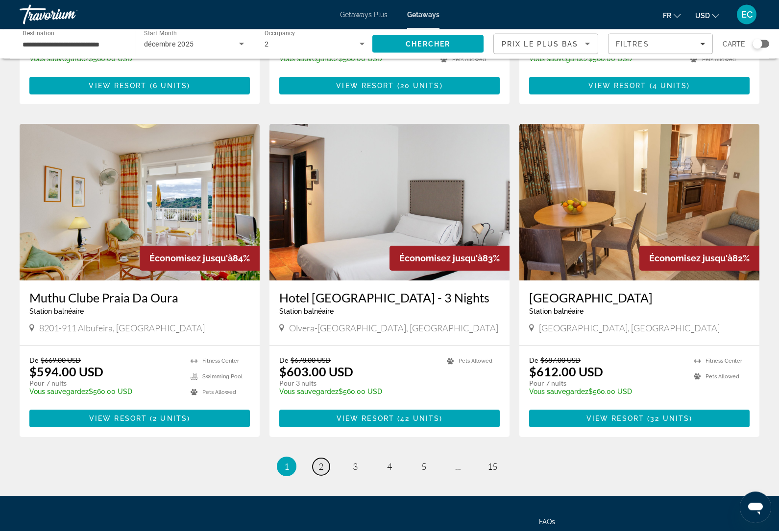
click at [321, 462] on span "2" at bounding box center [320, 467] width 5 height 11
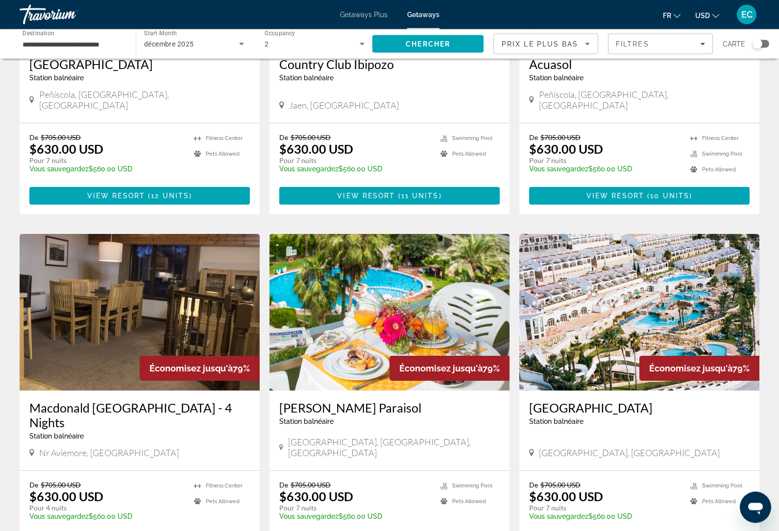
scroll to position [1021, 0]
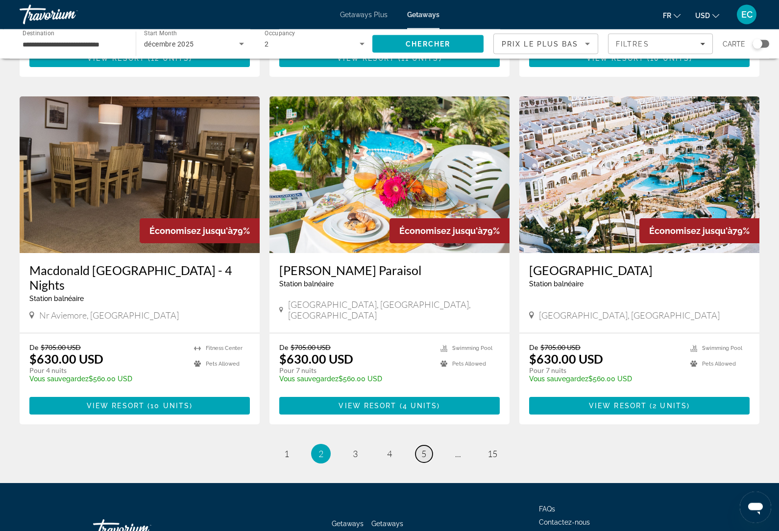
click at [426, 446] on link "page 5" at bounding box center [423, 454] width 17 height 17
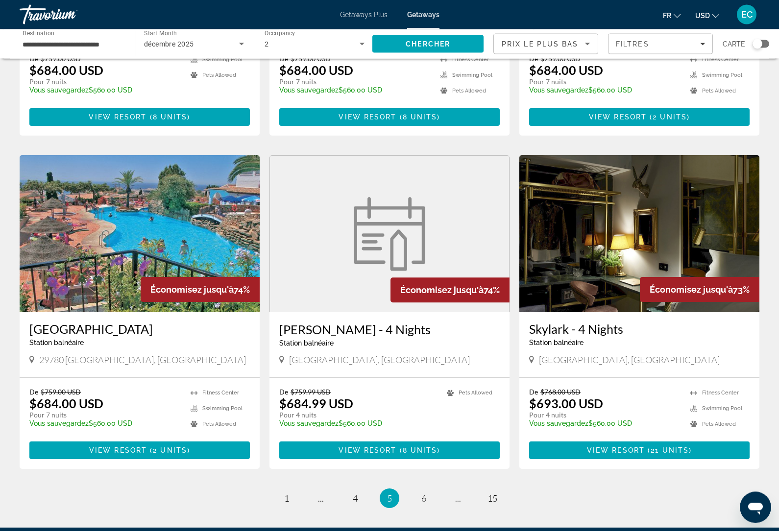
scroll to position [990, 0]
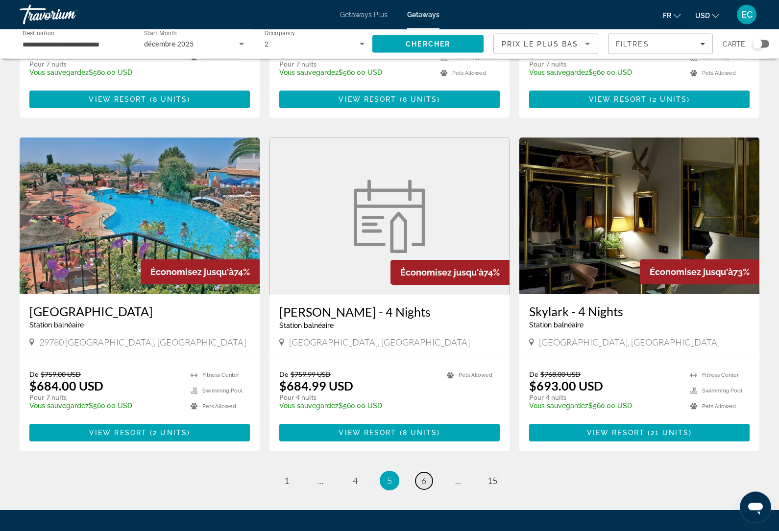
click at [425, 476] on span "6" at bounding box center [423, 481] width 5 height 11
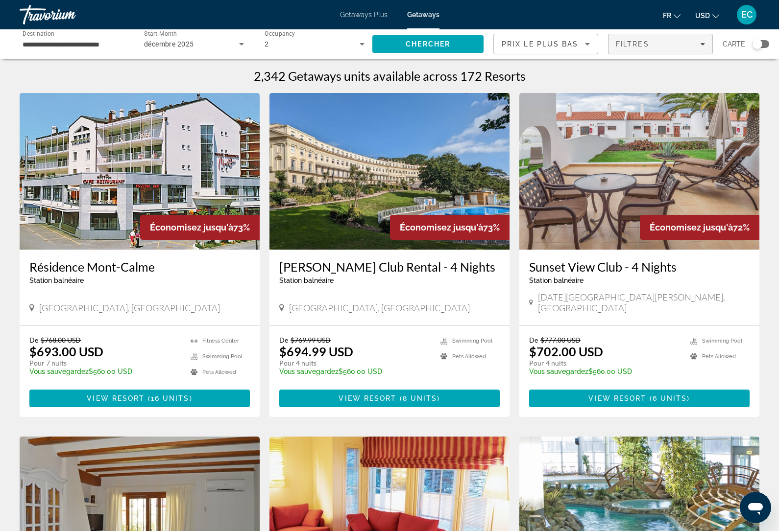
click at [647, 45] on span "Filtres" at bounding box center [632, 44] width 33 height 8
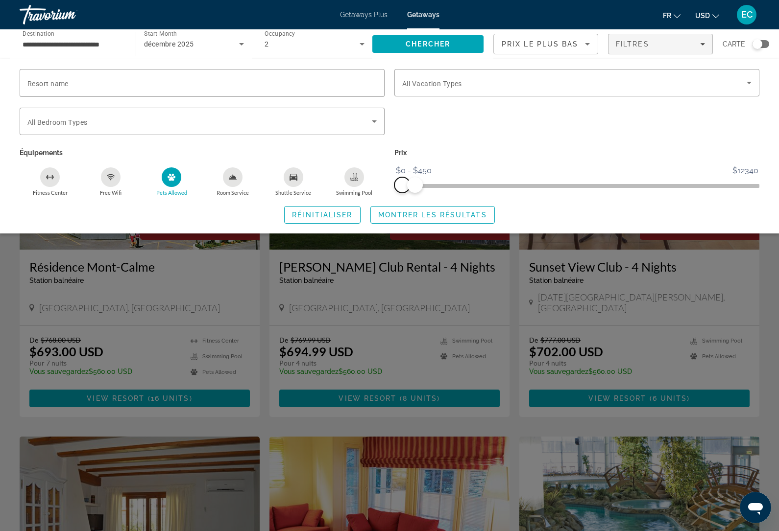
click at [407, 190] on span "ngx-slider" at bounding box center [402, 185] width 16 height 16
click at [464, 214] on span "Montrer les résultats" at bounding box center [432, 215] width 109 height 8
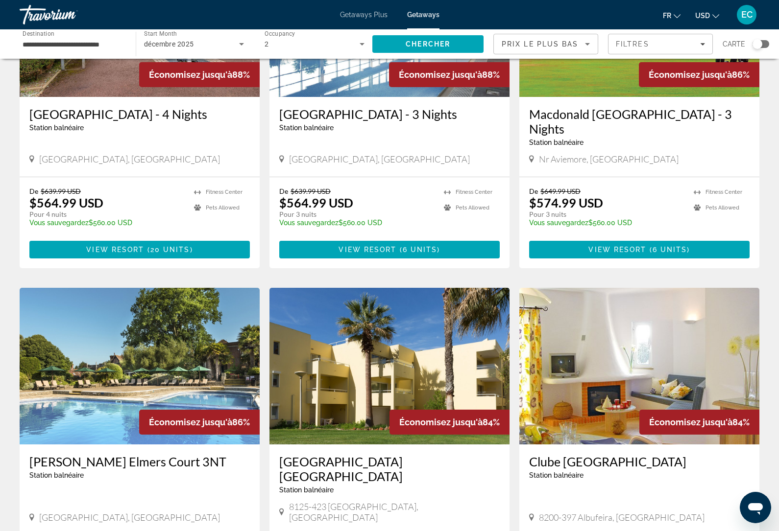
scroll to position [612, 0]
